Goal: Transaction & Acquisition: Purchase product/service

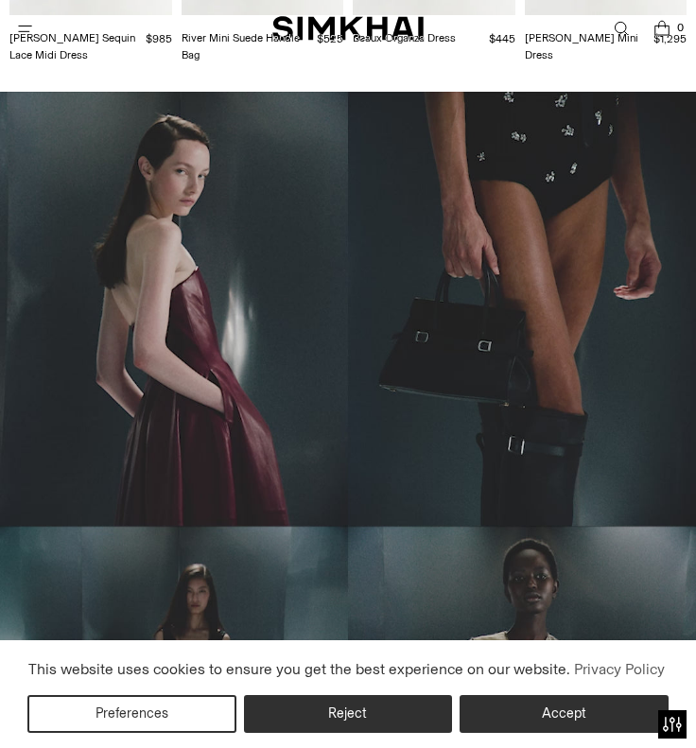
scroll to position [694, 0]
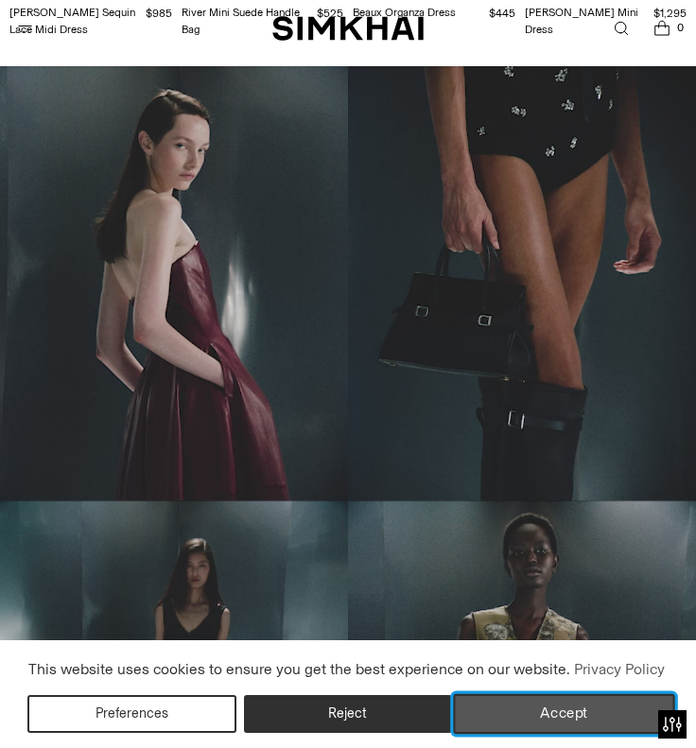
click at [563, 710] on button "Accept" at bounding box center [564, 714] width 221 height 40
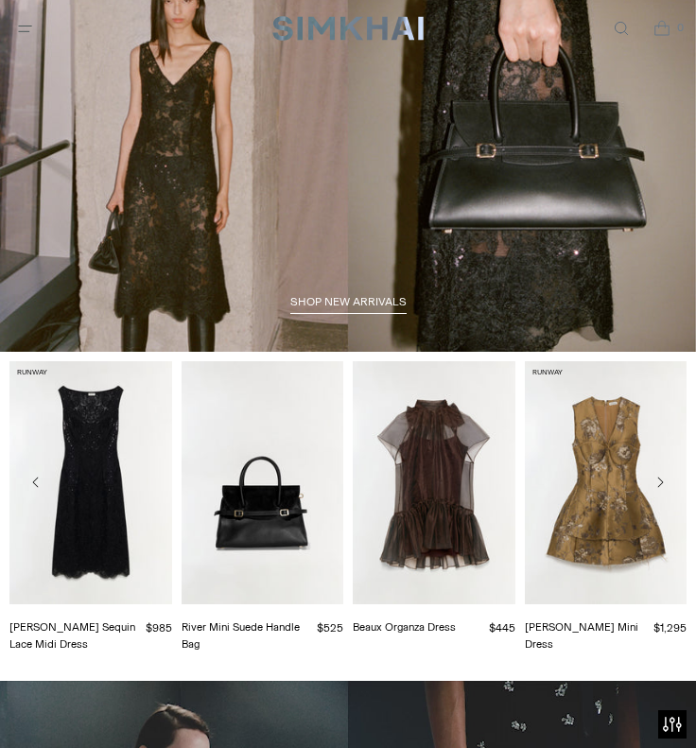
scroll to position [0, 0]
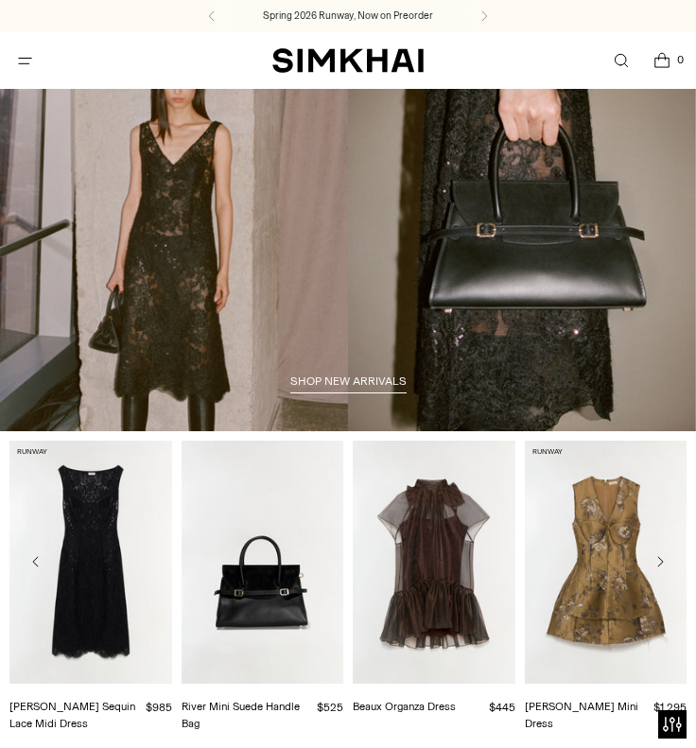
click at [30, 60] on button "Open menu modal" at bounding box center [25, 61] width 39 height 39
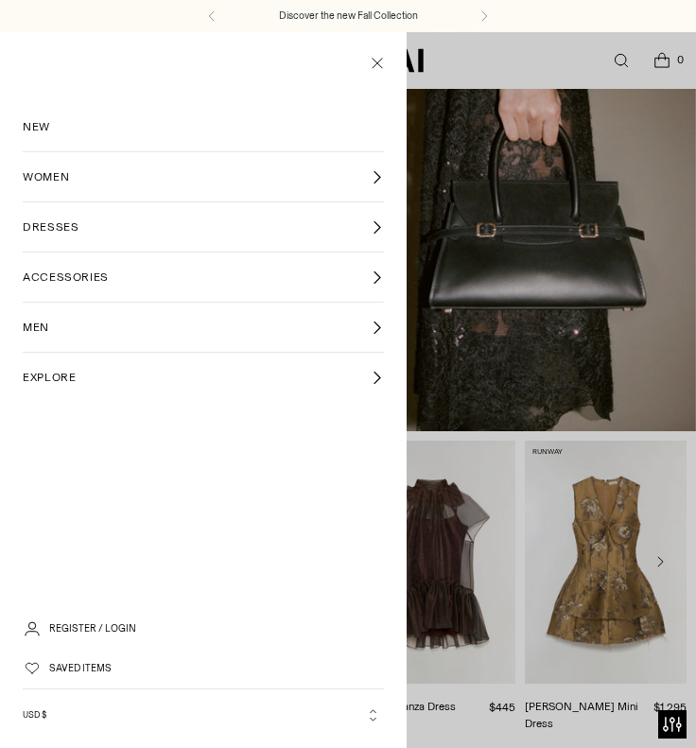
click at [63, 219] on span "DRESSES" at bounding box center [51, 226] width 56 height 17
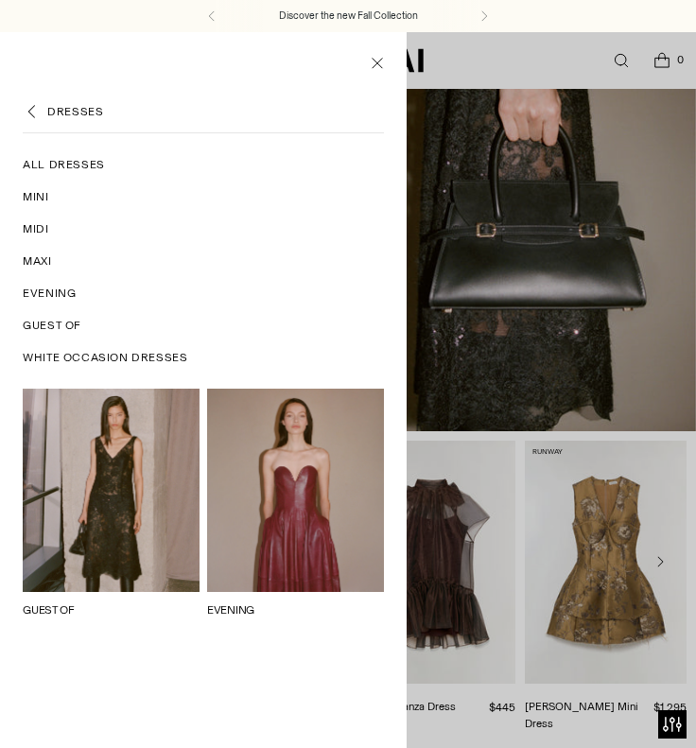
click at [42, 228] on span "Midi" at bounding box center [36, 228] width 26 height 17
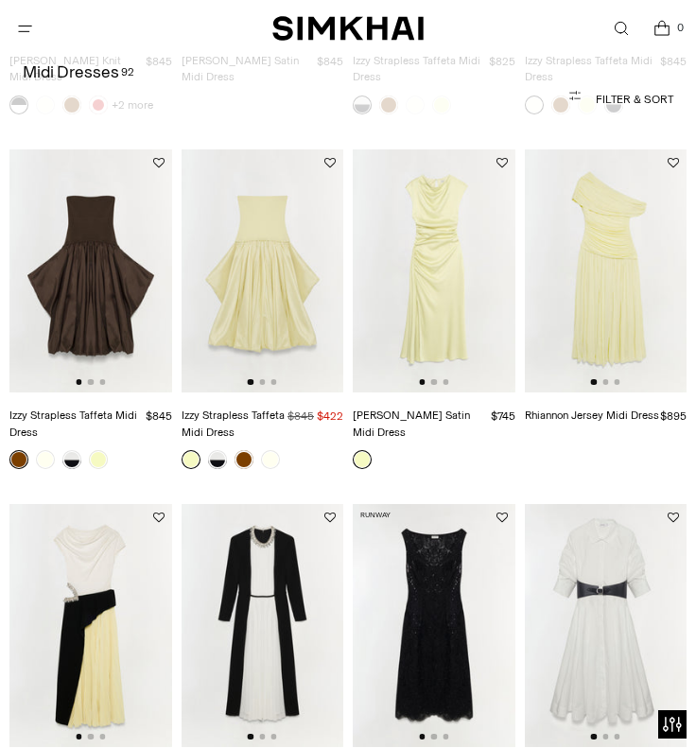
scroll to position [1075, 0]
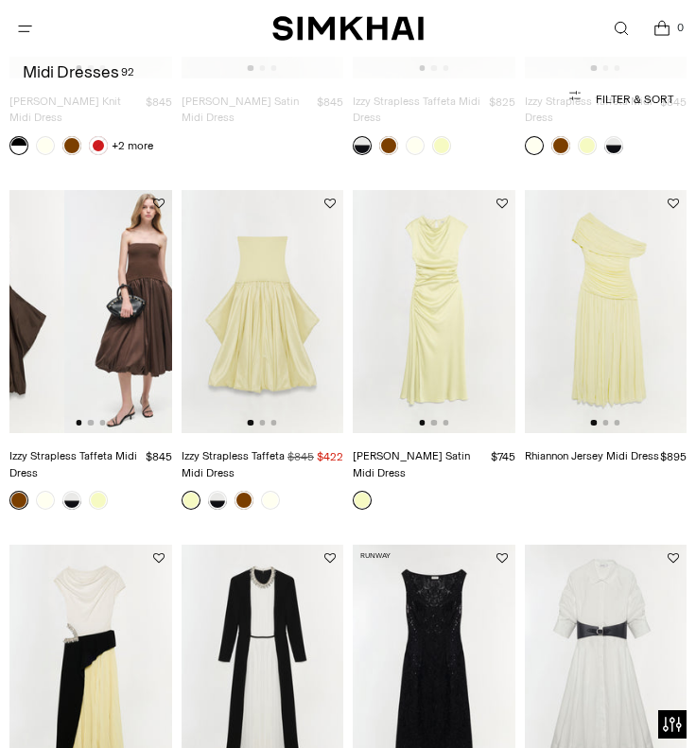
drag, startPoint x: 116, startPoint y: 323, endPoint x: 0, endPoint y: 323, distance: 116.3
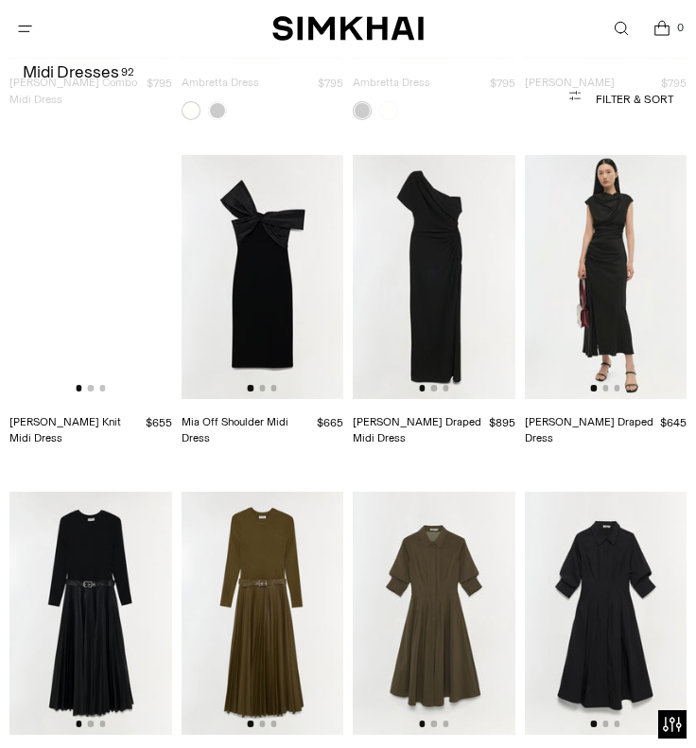
scroll to position [2137, 0]
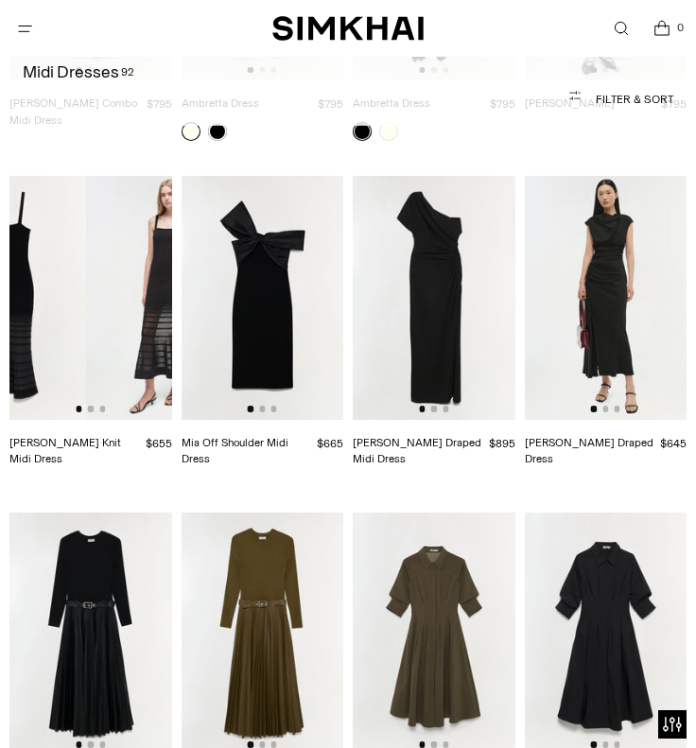
drag, startPoint x: 126, startPoint y: 283, endPoint x: 26, endPoint y: 283, distance: 99.3
click at [26, 283] on img at bounding box center [4, 297] width 163 height 243
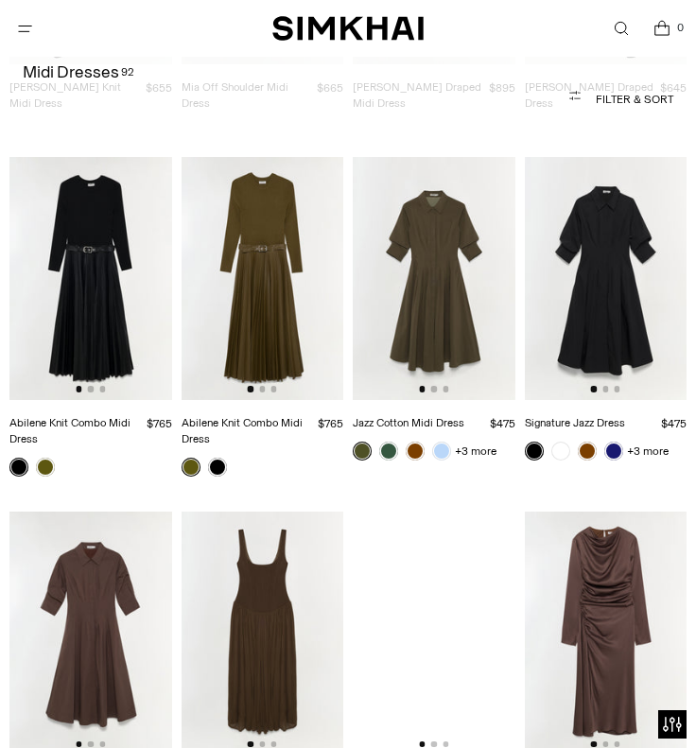
scroll to position [2649, 0]
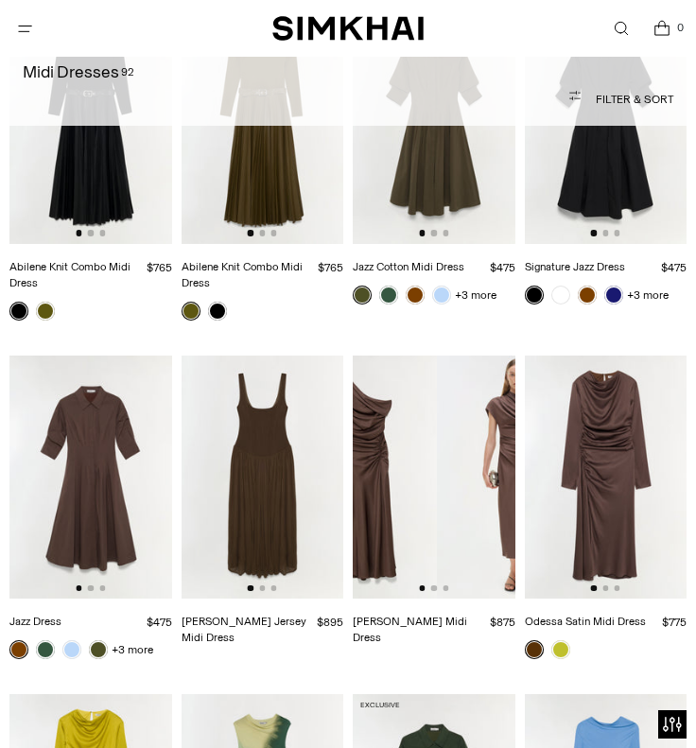
drag, startPoint x: 465, startPoint y: 411, endPoint x: 374, endPoint y: 412, distance: 91.7
click at [374, 411] on img at bounding box center [355, 477] width 163 height 243
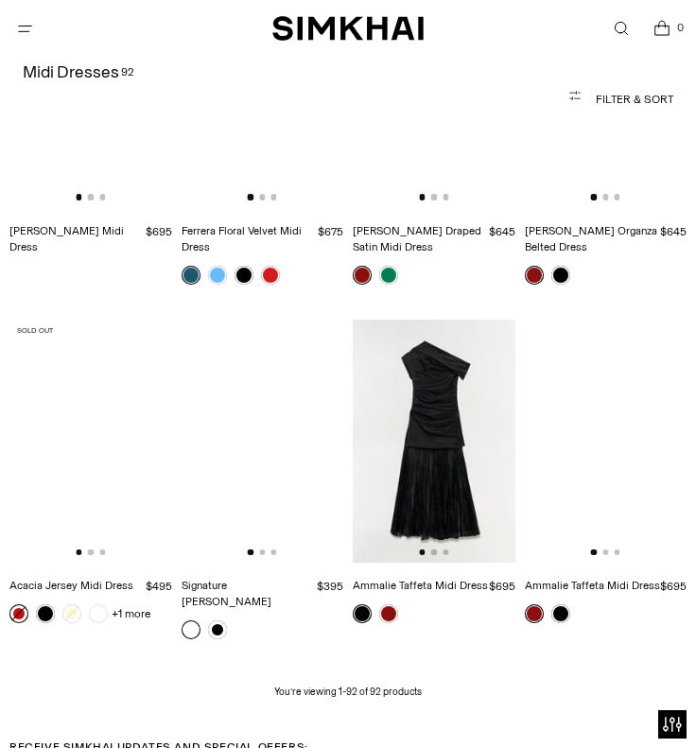
scroll to position [7587, 0]
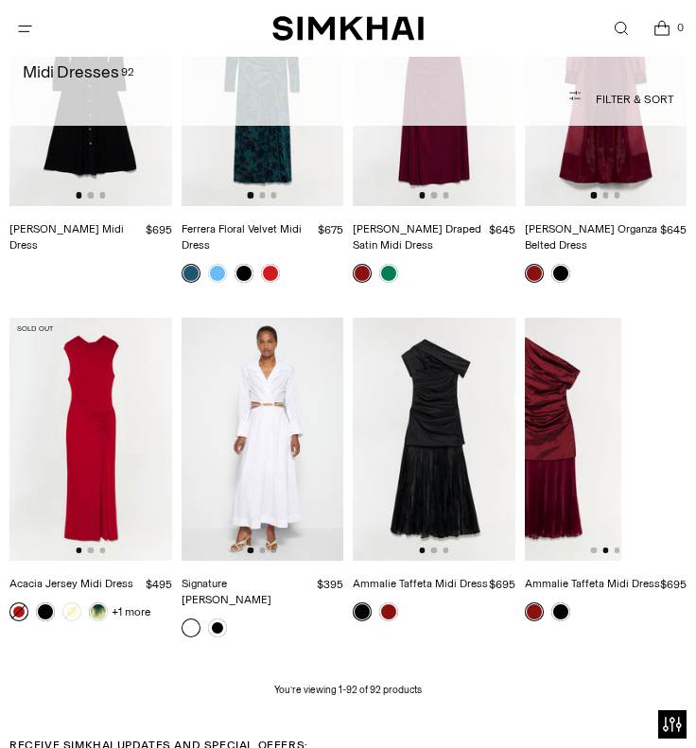
drag, startPoint x: 631, startPoint y: 367, endPoint x: 535, endPoint y: 367, distance: 95.5
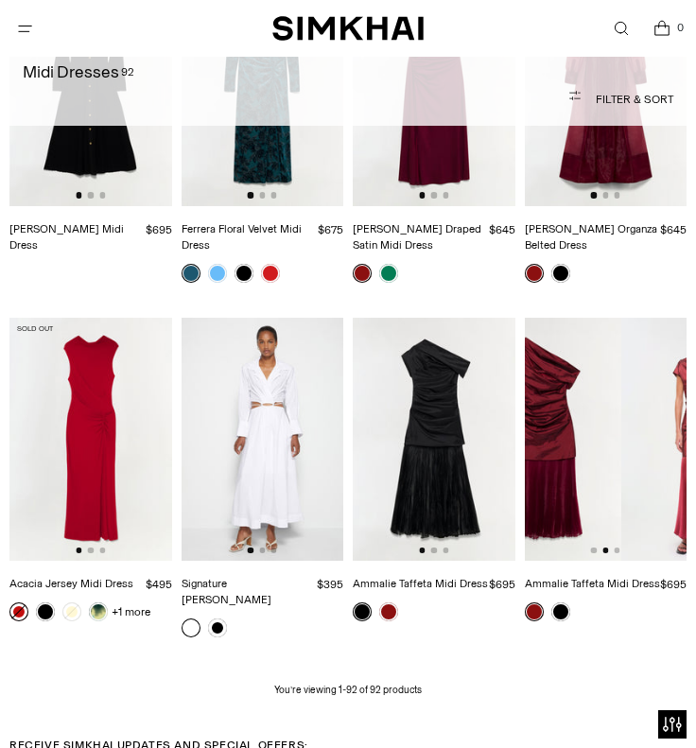
click at [537, 367] on img at bounding box center [541, 439] width 163 height 243
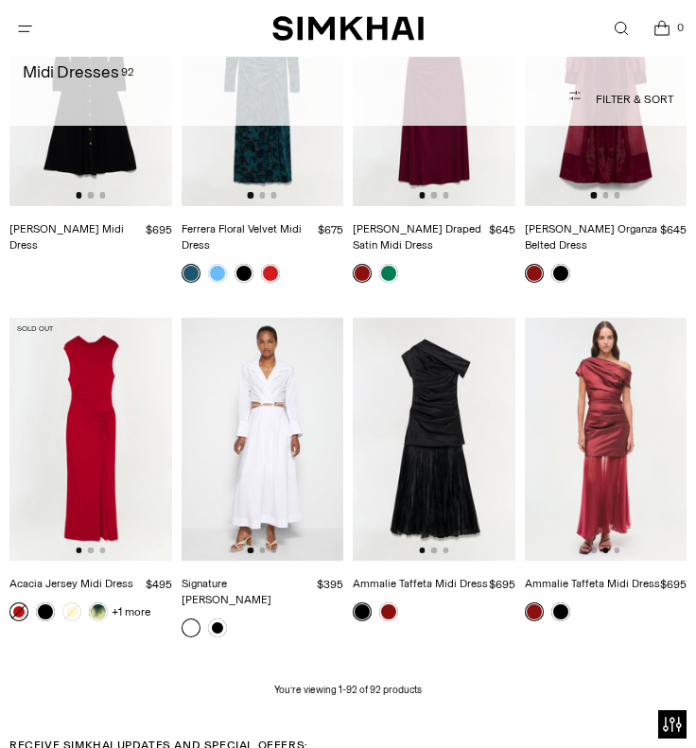
scroll to position [7649, 0]
